Goal: Find specific page/section

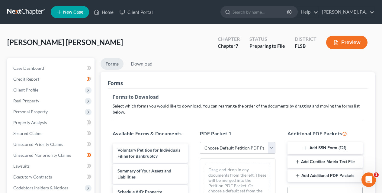
click at [109, 61] on link "Forms" at bounding box center [112, 64] width 23 height 12
click at [102, 12] on link "Home" at bounding box center [104, 12] width 26 height 11
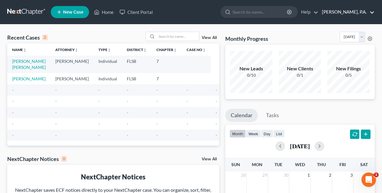
click at [289, 12] on link "[PERSON_NAME], P.A." at bounding box center [347, 12] width 56 height 11
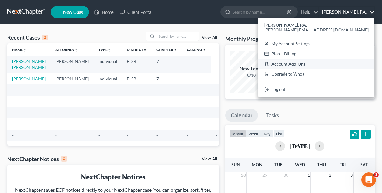
click at [289, 63] on link "Account Add-Ons" at bounding box center [317, 64] width 116 height 10
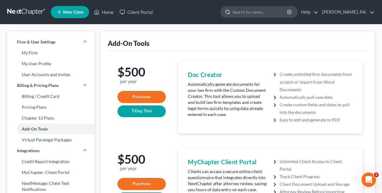
click at [238, 11] on input "search" at bounding box center [260, 11] width 55 height 11
type input "PROOF OF CLAIM"
